Goal: Information Seeking & Learning: Learn about a topic

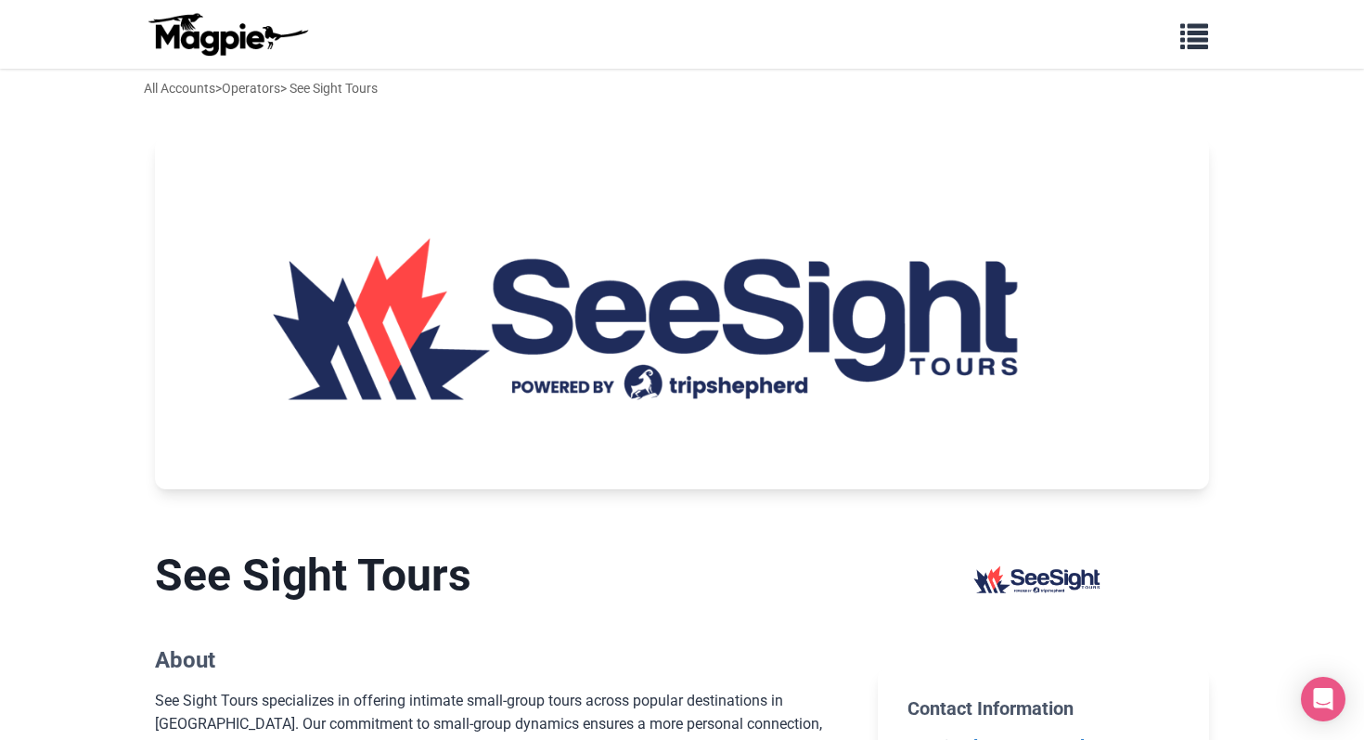
click at [349, 81] on div "All Accounts > Operators > See Sight Tours" at bounding box center [261, 88] width 234 height 20
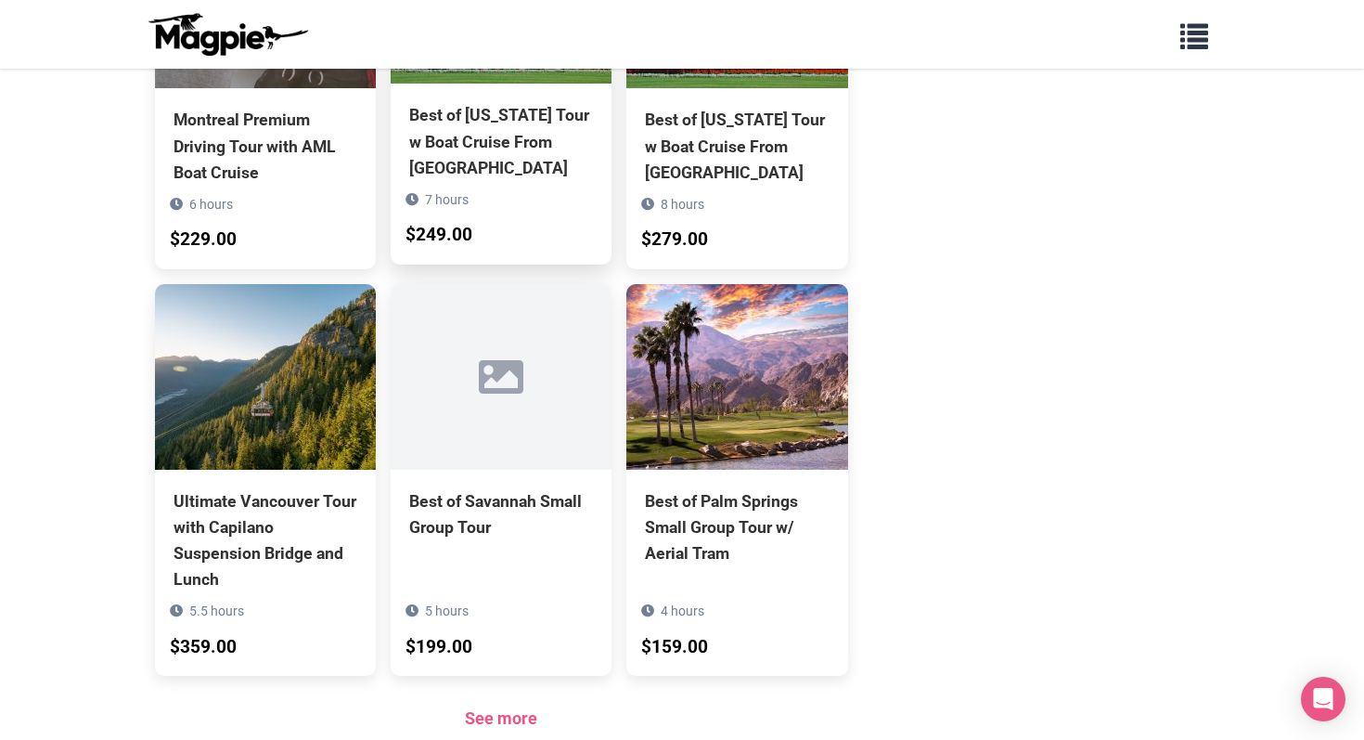
scroll to position [1294, 0]
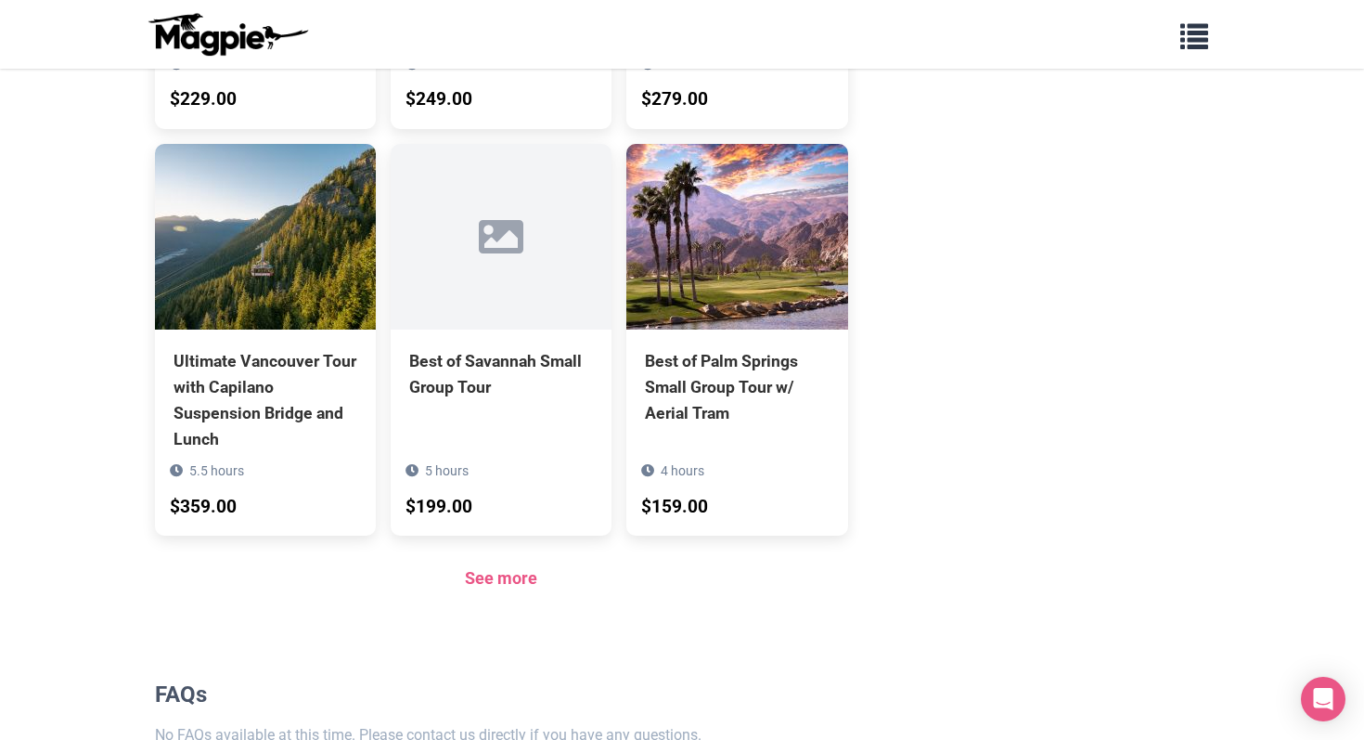
click at [522, 591] on div "See more" at bounding box center [501, 578] width 693 height 27
click at [514, 574] on link "See more" at bounding box center [501, 577] width 72 height 19
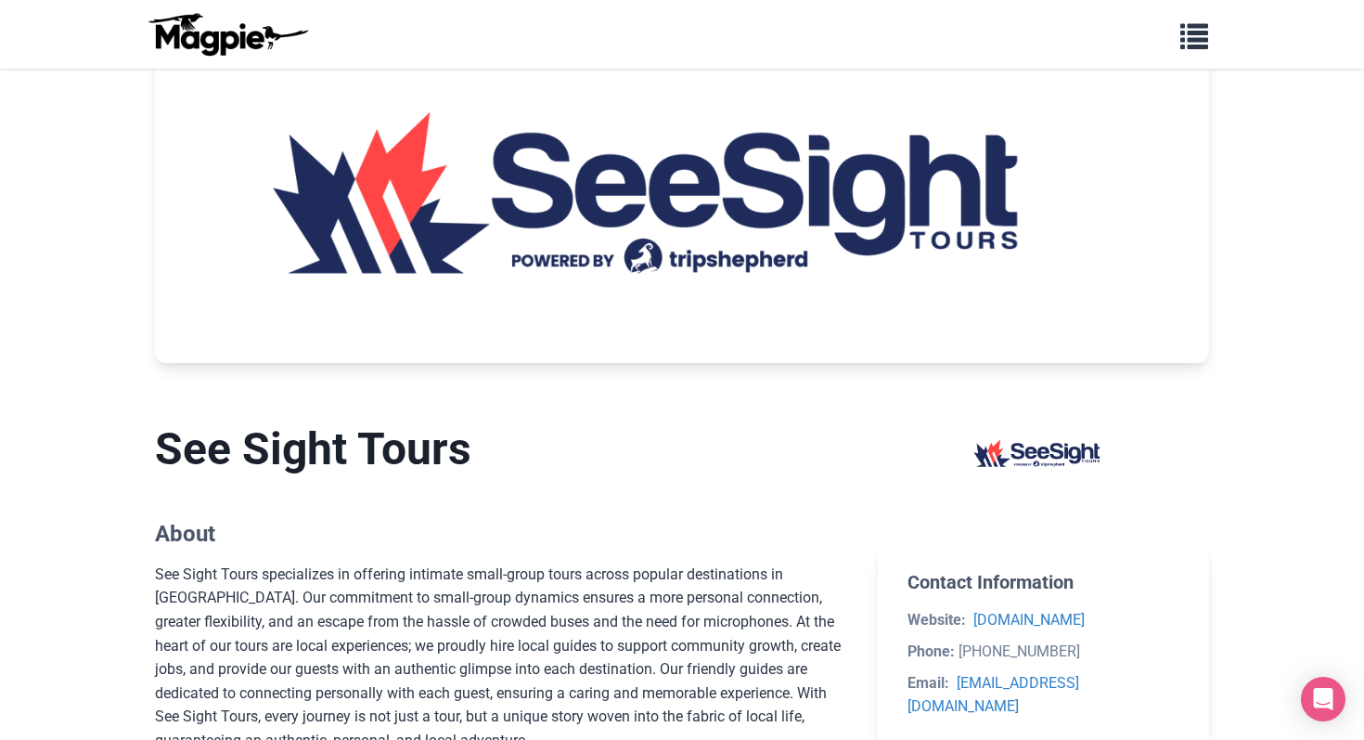
scroll to position [0, 0]
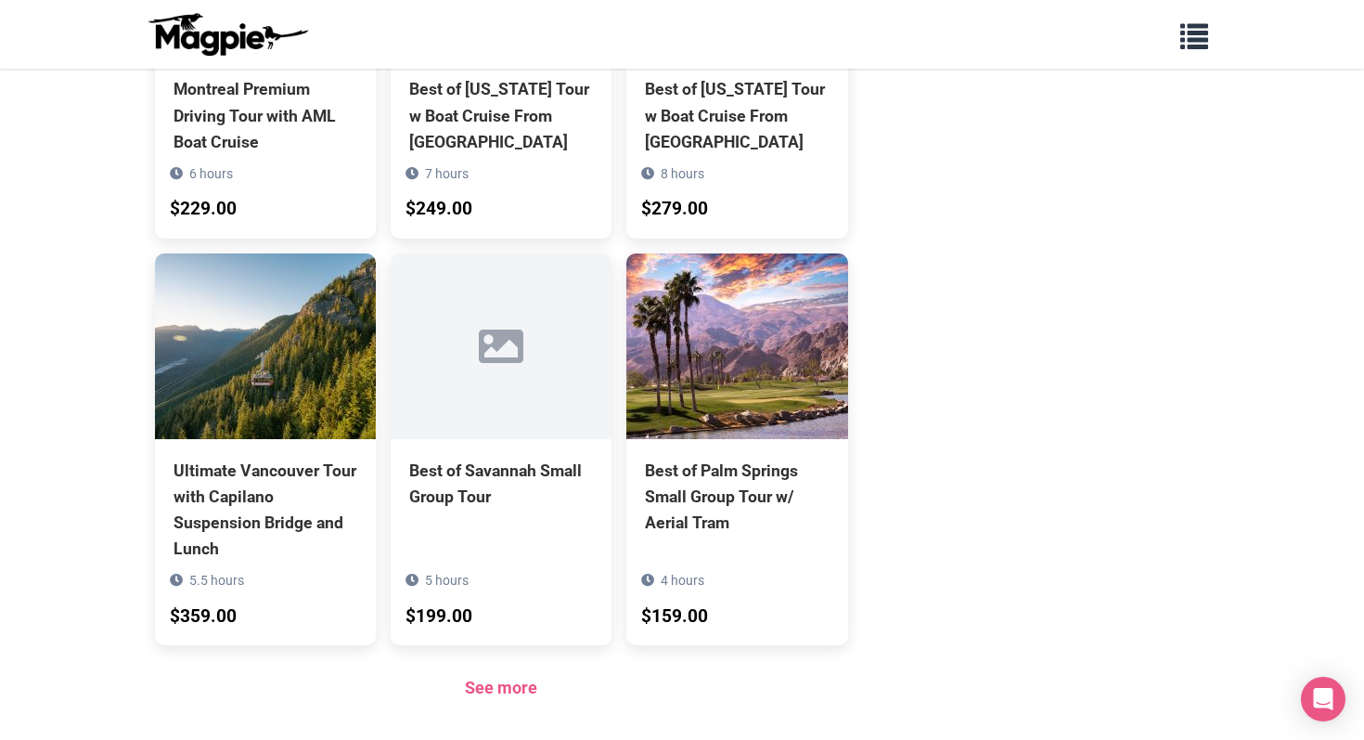
scroll to position [1438, 0]
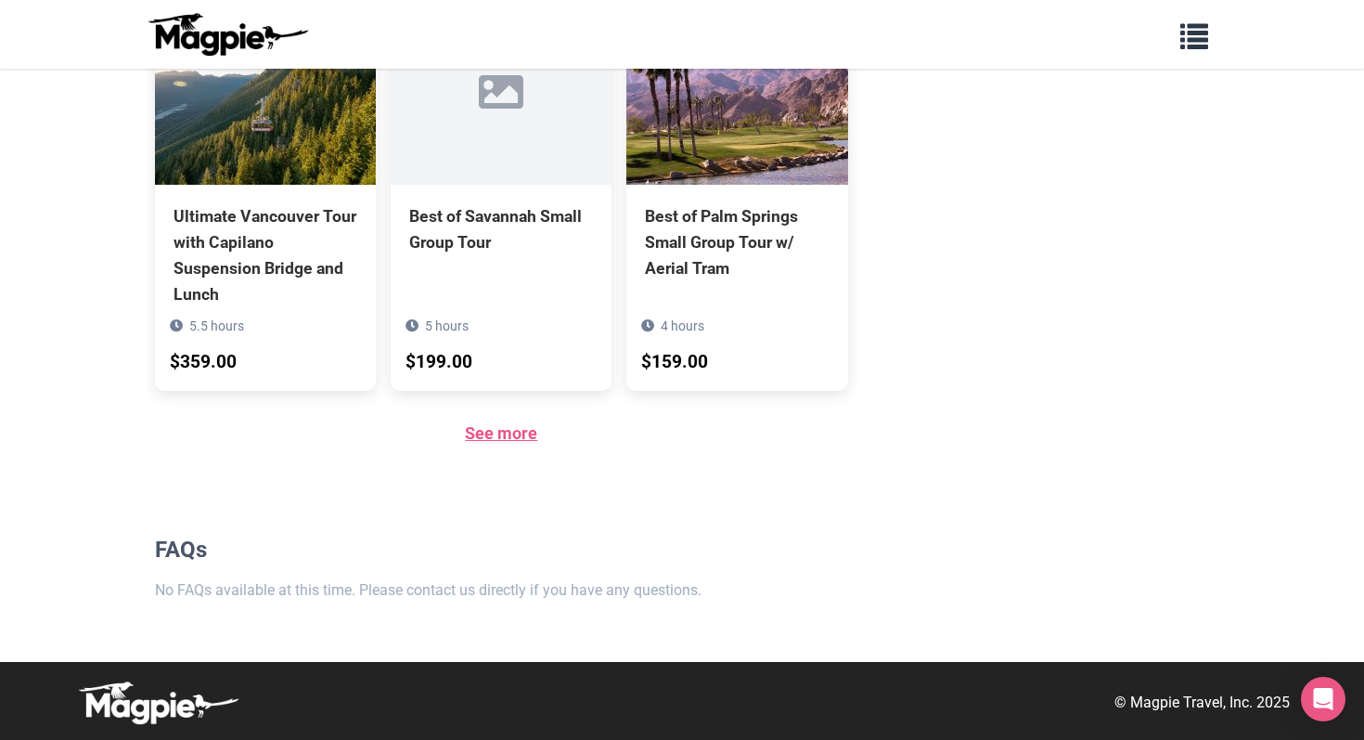
click at [515, 438] on link "See more" at bounding box center [501, 432] width 72 height 19
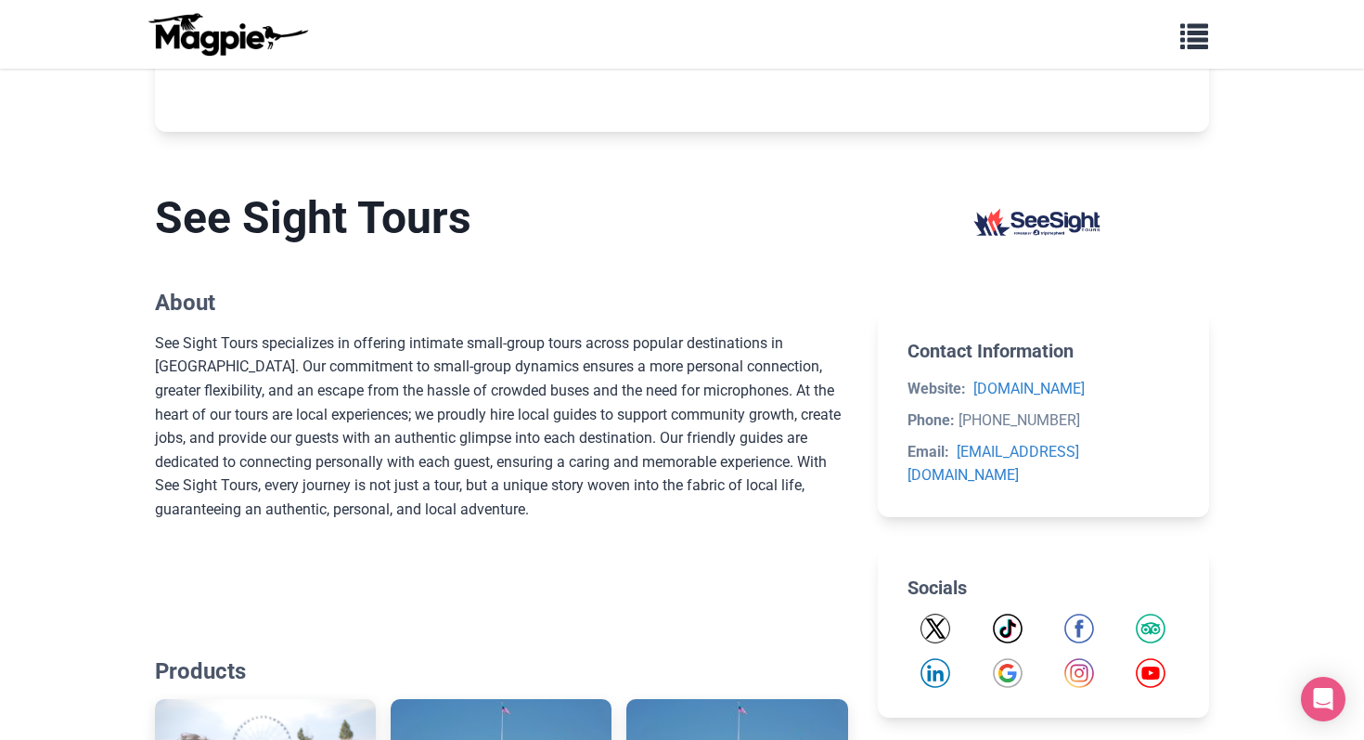
scroll to position [1344, 0]
